Goal: Information Seeking & Learning: Learn about a topic

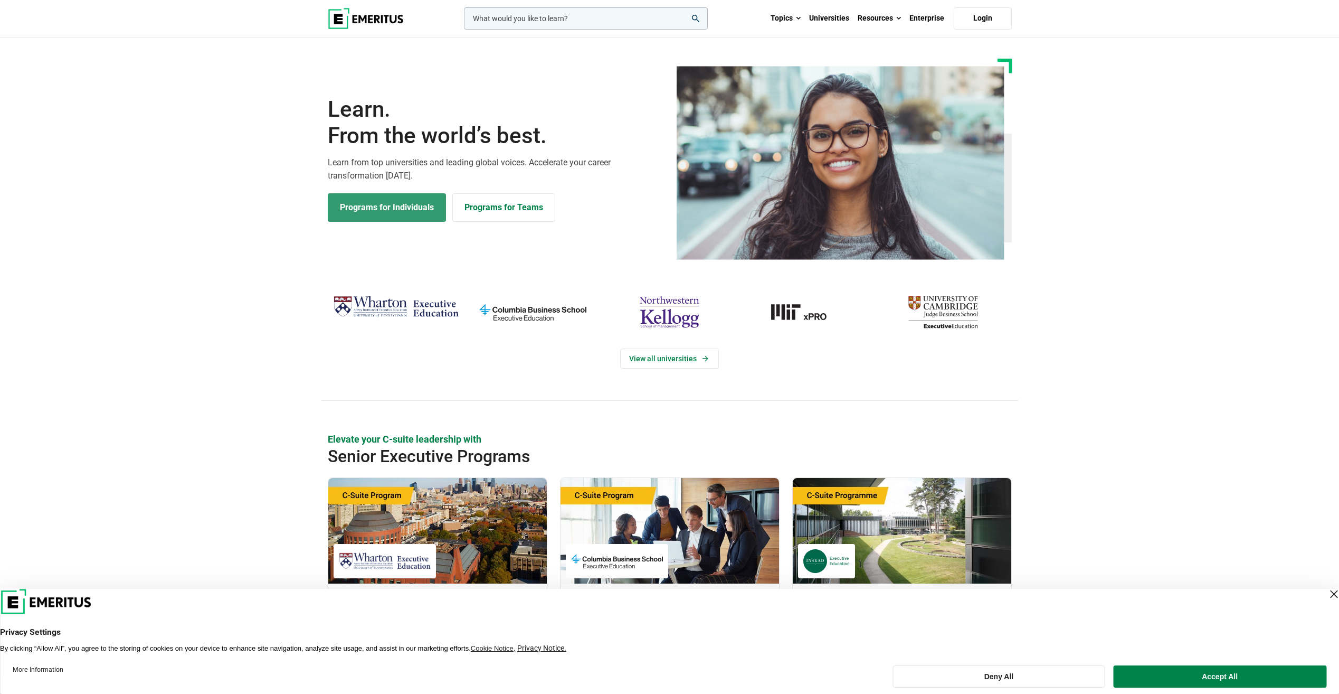
click at [389, 201] on link "Programs for Individuals" at bounding box center [387, 207] width 118 height 29
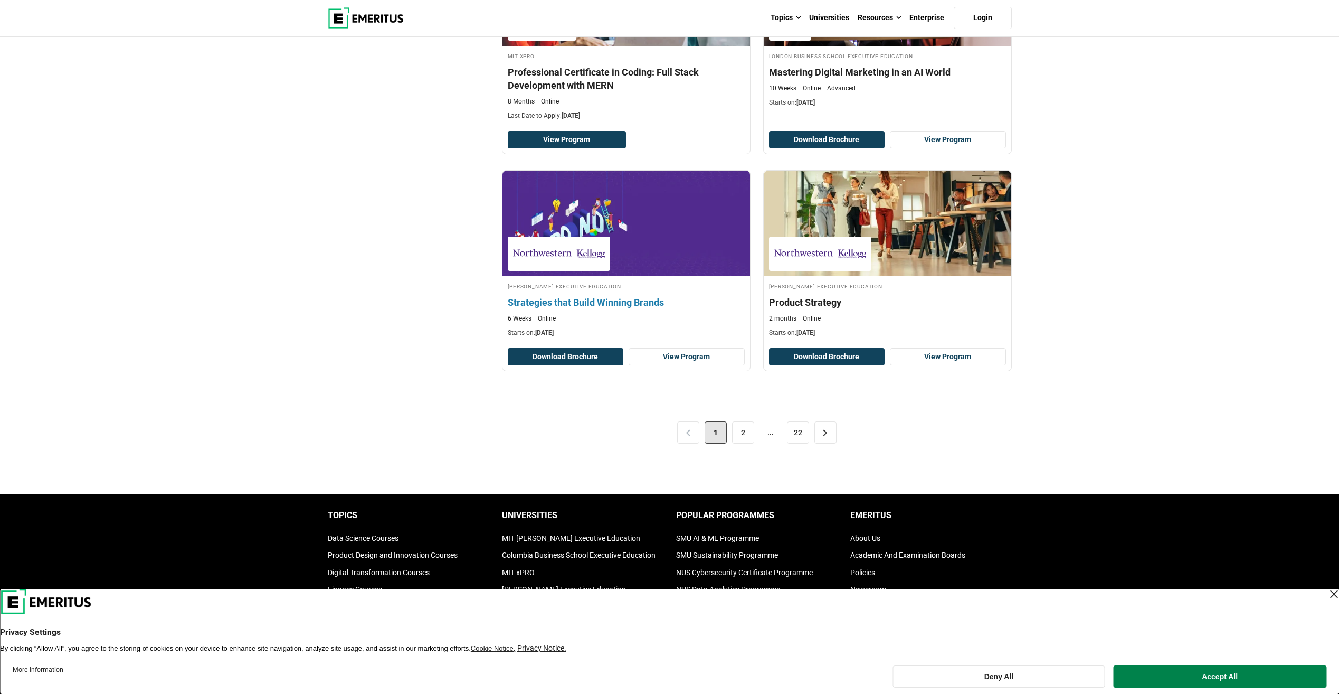
scroll to position [2059, 0]
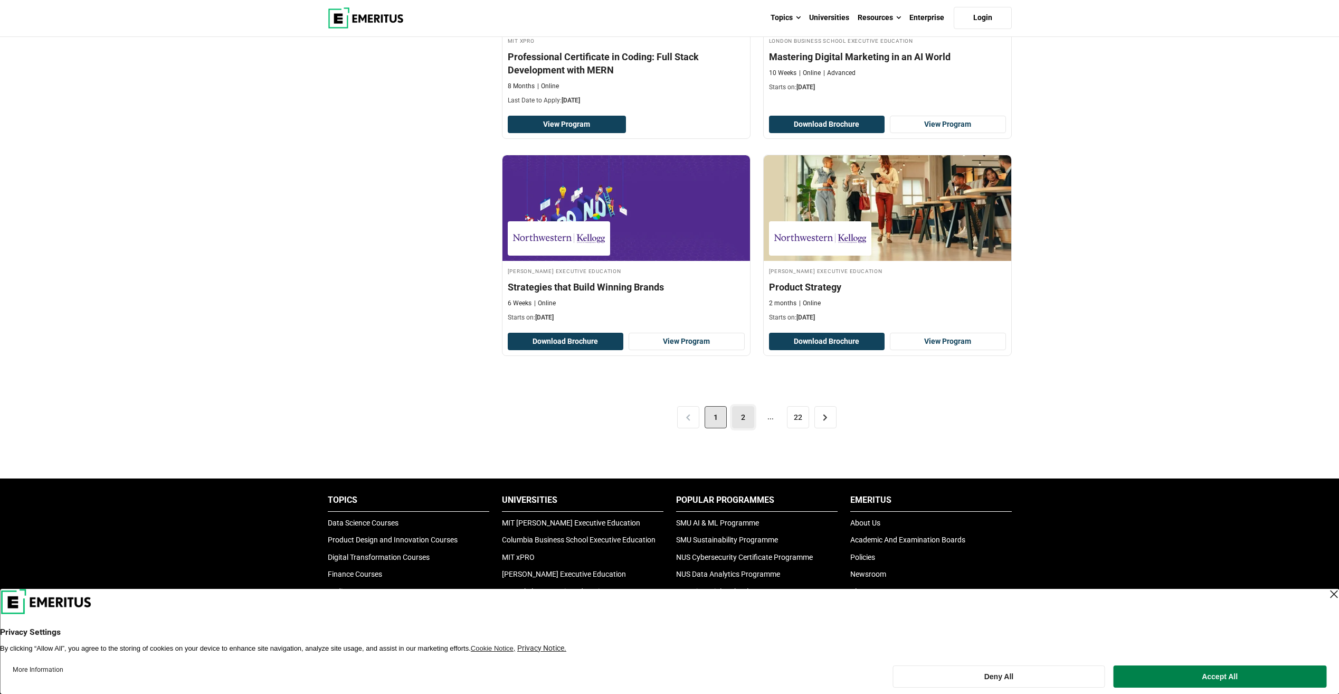
click at [742, 421] on link "2" at bounding box center [743, 417] width 22 height 22
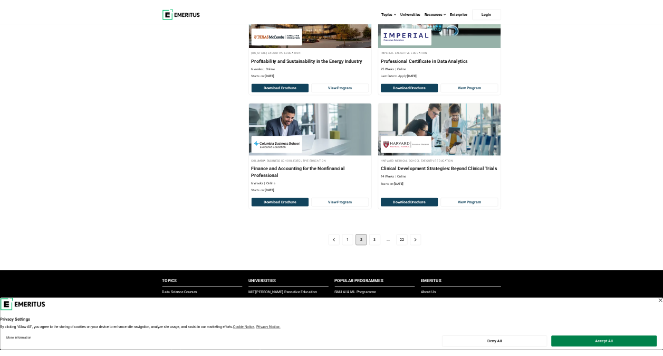
scroll to position [2006, 0]
